Goal: Task Accomplishment & Management: Use online tool/utility

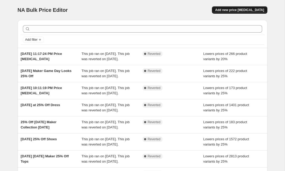
click at [247, 12] on button "Add new price [MEDICAL_DATA]" at bounding box center [239, 9] width 55 height 7
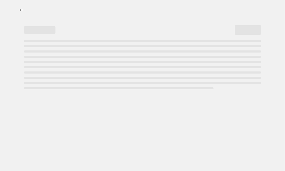
select select "percentage"
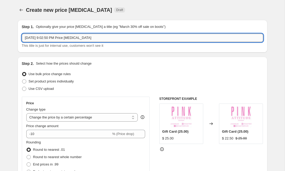
click at [98, 40] on input "[DATE] 9:02:50 PM Price [MEDICAL_DATA]" at bounding box center [143, 38] width 242 height 8
type input "S"
type input "[DATE] 25% Off Tops"
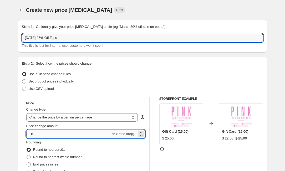
click at [66, 134] on input "-10" at bounding box center [68, 134] width 85 height 8
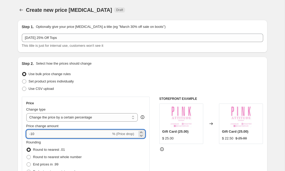
type input "-1"
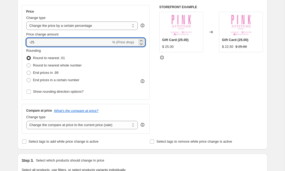
scroll to position [93, 0]
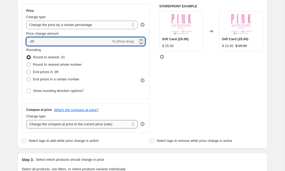
type input "-25"
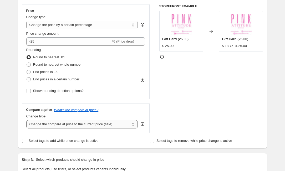
select select "no_change"
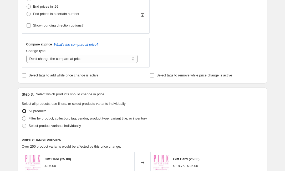
scroll to position [163, 0]
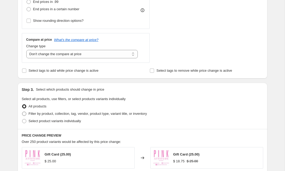
click at [102, 114] on span "Filter by product, collection, tag, vendor, product type, variant title, or inv…" at bounding box center [88, 114] width 118 height 4
click at [22, 112] on input "Filter by product, collection, tag, vendor, product type, variant title, or inv…" at bounding box center [22, 112] width 0 height 0
radio input "true"
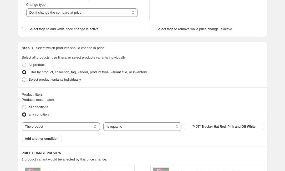
scroll to position [208, 0]
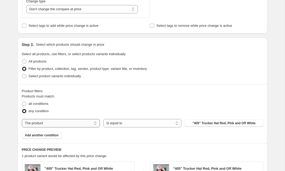
select select "collection"
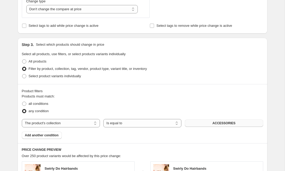
click at [207, 123] on button "ACCESSORIES" at bounding box center [224, 123] width 78 height 7
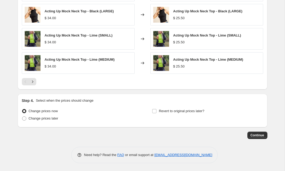
scroll to position [414, 0]
click at [26, 119] on span at bounding box center [24, 118] width 5 height 5
click at [22, 117] on input "Change prices later" at bounding box center [22, 117] width 0 height 0
radio input "true"
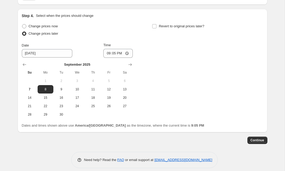
scroll to position [501, 0]
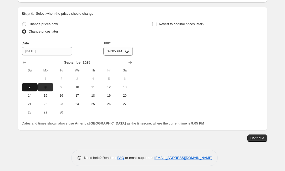
click at [31, 88] on span "7" at bounding box center [30, 87] width 12 height 4
type input "[DATE]"
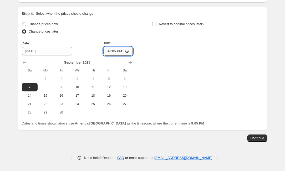
click at [114, 52] on input "21:05" at bounding box center [117, 51] width 29 height 9
type input "23:05"
click at [156, 66] on div "Change prices now Change prices later Date [DATE] Time 23:[DATE] Mo Tu We Th Fr…" at bounding box center [143, 69] width 242 height 96
click at [156, 25] on input "Revert to original prices later?" at bounding box center [154, 24] width 4 height 4
checkbox input "true"
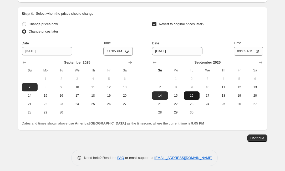
click at [192, 96] on span "16" at bounding box center [192, 96] width 12 height 4
type input "[DATE]"
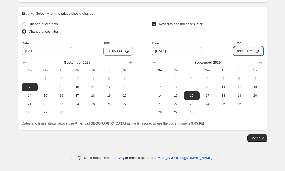
click at [243, 51] on input "21:05" at bounding box center [248, 51] width 29 height 9
click at [251, 54] on input "14:05" at bounding box center [248, 51] width 29 height 9
click at [256, 51] on input "14:00" at bounding box center [248, 51] width 29 height 9
type input "02:00"
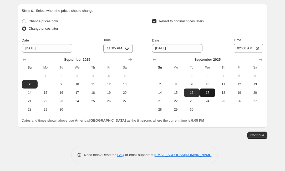
scroll to position [504, 0]
click at [256, 135] on span "Continue" at bounding box center [258, 135] width 14 height 4
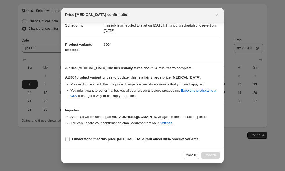
scroll to position [46, 0]
click at [67, 137] on input "I understand that this price [MEDICAL_DATA] will affect 3004 product variants" at bounding box center [68, 139] width 4 height 4
checkbox input "true"
click at [212, 156] on span "Confirm" at bounding box center [211, 155] width 12 height 4
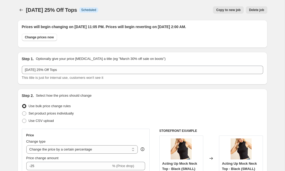
scroll to position [504, 0]
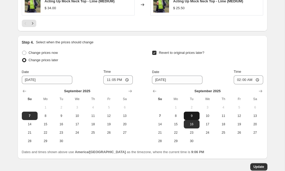
click at [191, 116] on span "9" at bounding box center [192, 116] width 12 height 4
type input "[DATE]"
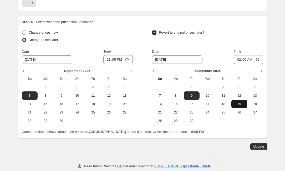
scroll to position [526, 0]
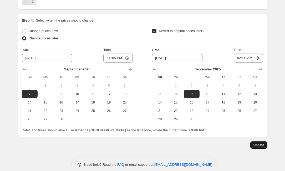
click at [256, 144] on span "Update" at bounding box center [259, 145] width 11 height 4
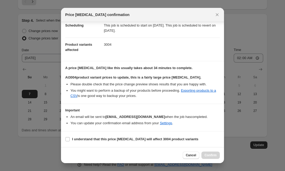
scroll to position [46, 0]
click at [67, 140] on input "I understand that this price [MEDICAL_DATA] will affect 3004 product variants" at bounding box center [68, 139] width 4 height 4
checkbox input "true"
click at [208, 155] on span "Confirm" at bounding box center [211, 155] width 12 height 4
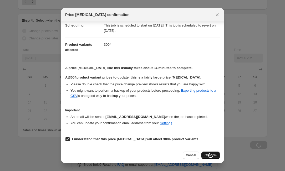
scroll to position [526, 0]
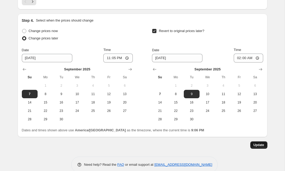
click at [260, 145] on span "Update" at bounding box center [259, 145] width 11 height 4
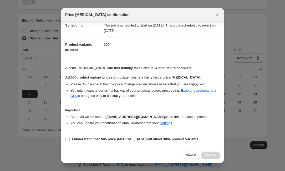
scroll to position [46, 0]
click at [66, 141] on input "I understand that this price [MEDICAL_DATA] will affect 3004 product variants" at bounding box center [68, 139] width 4 height 4
checkbox input "true"
click at [217, 154] on button "Confirm" at bounding box center [211, 155] width 18 height 7
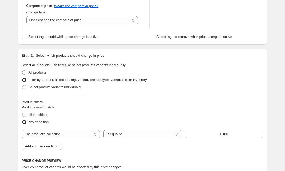
scroll to position [220, 0]
